Goal: Find specific page/section: Find specific page/section

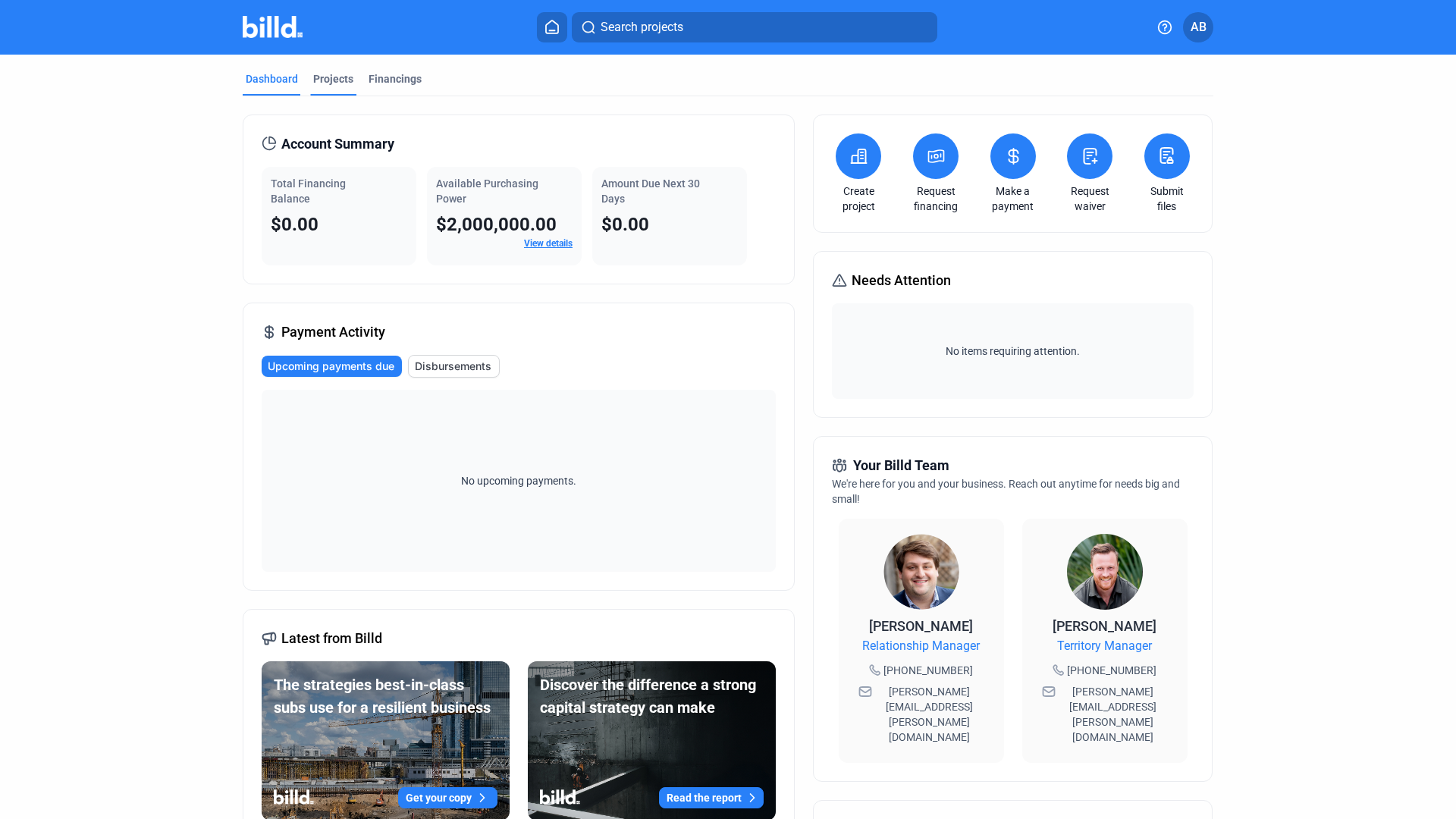
click at [342, 76] on div "Projects" at bounding box center [333, 79] width 40 height 15
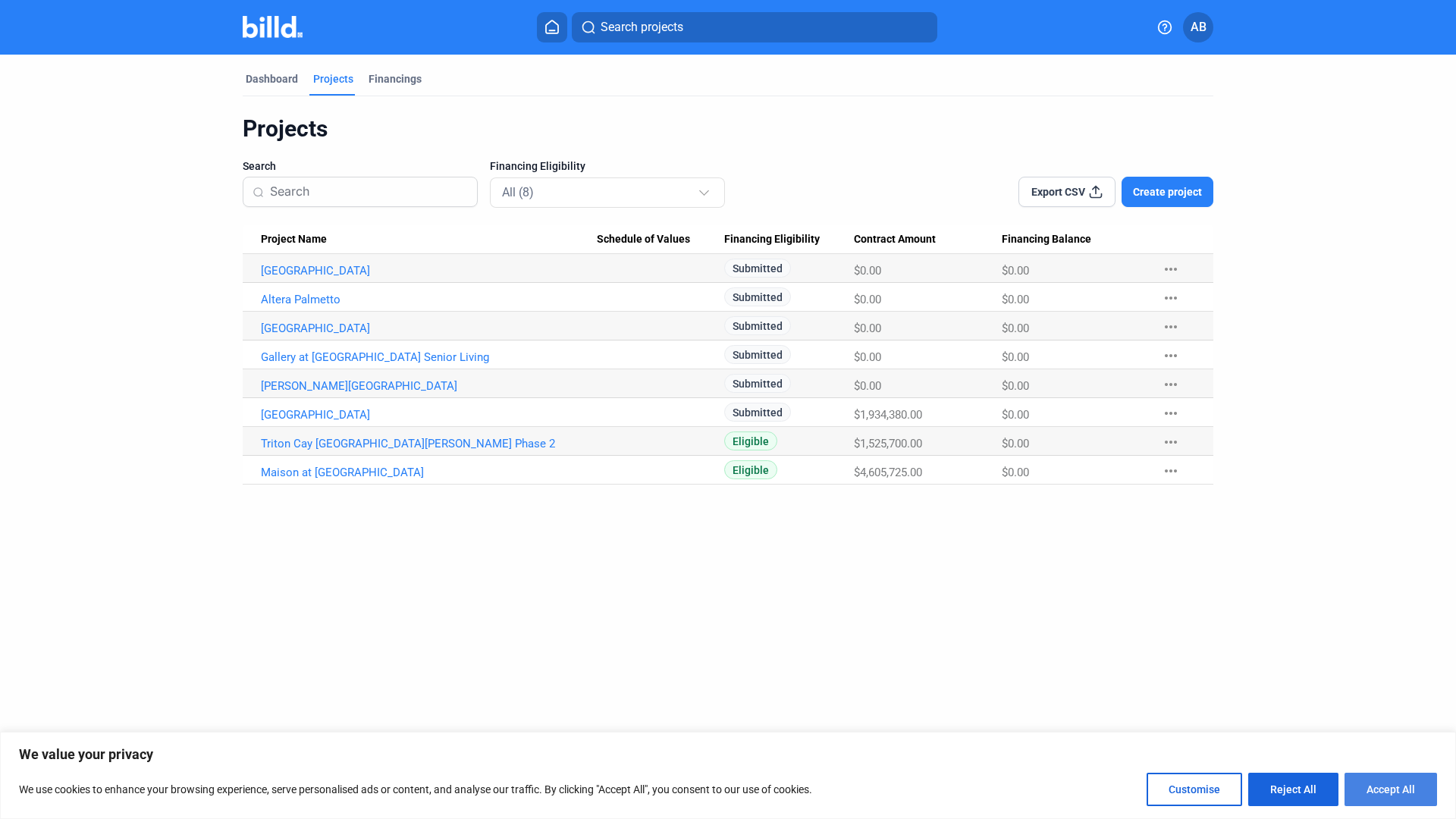
click at [1376, 785] on button "Accept All" at bounding box center [1391, 789] width 92 height 34
checkbox input "true"
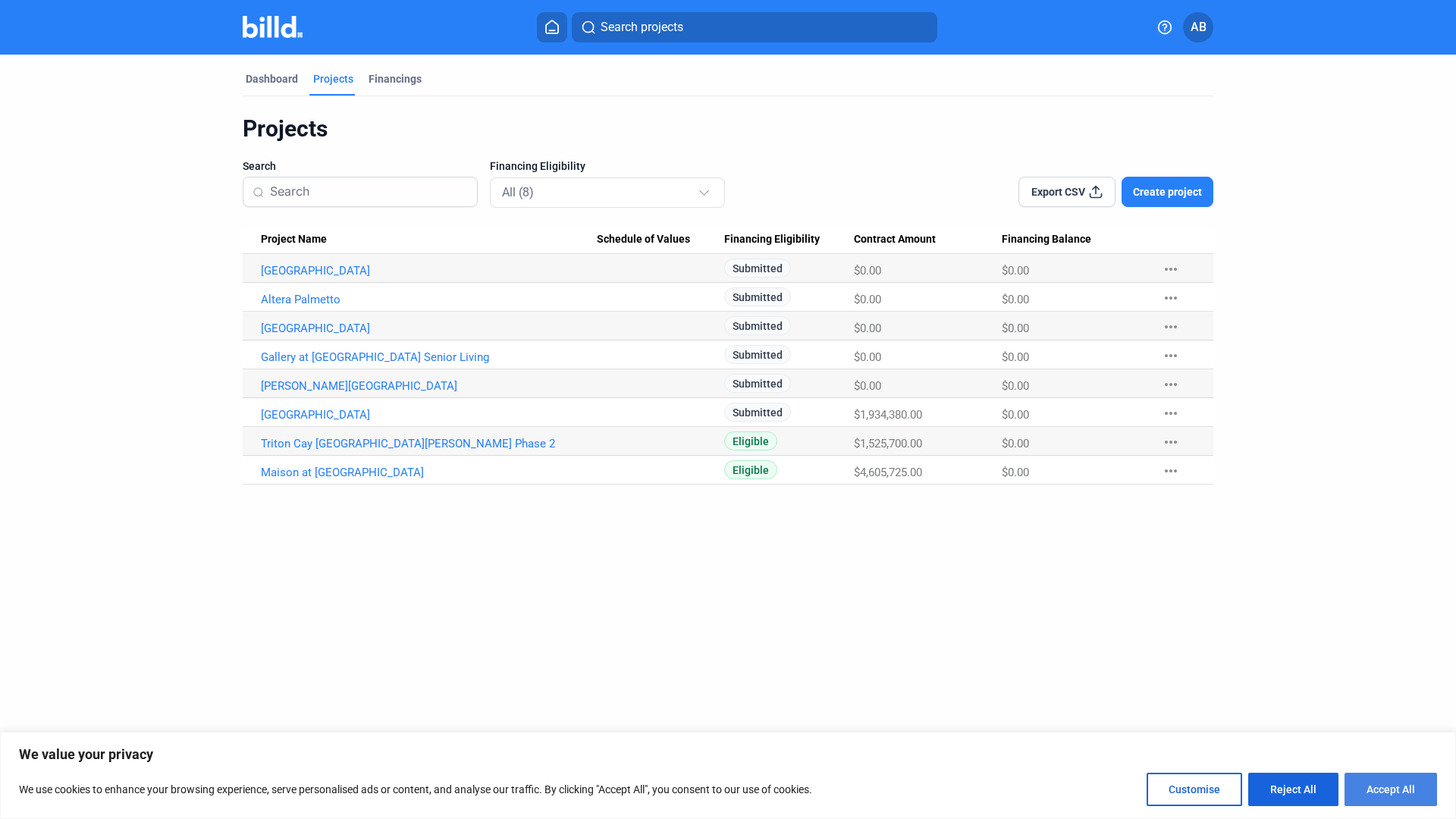
checkbox input "true"
